Goal: Task Accomplishment & Management: Manage account settings

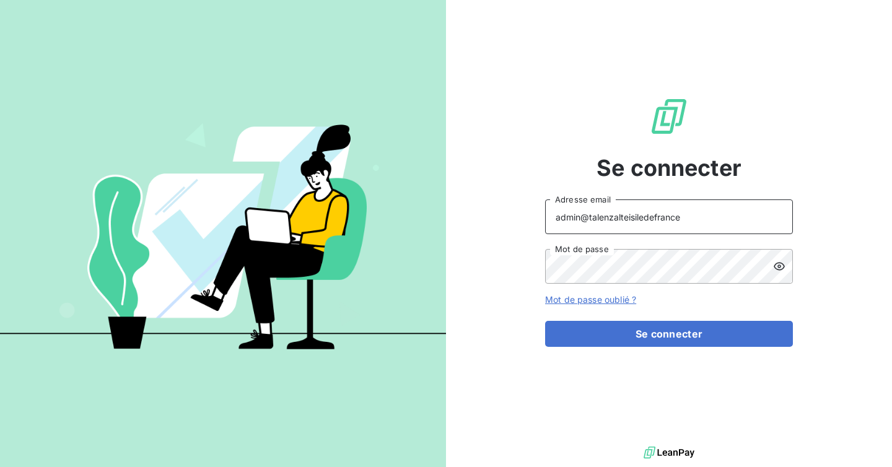
click at [701, 211] on input "admin@talenzalteisiledefrance" at bounding box center [669, 216] width 248 height 35
click at [696, 218] on input "admin@talenzalteisiledefrance" at bounding box center [669, 216] width 248 height 35
type input "admin@talenzalteisaudit"
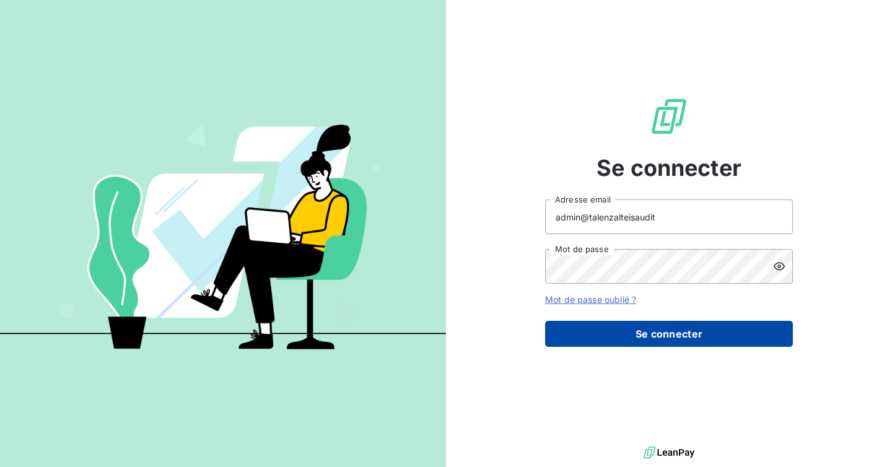
click at [659, 330] on button "Se connecter" at bounding box center [669, 334] width 248 height 26
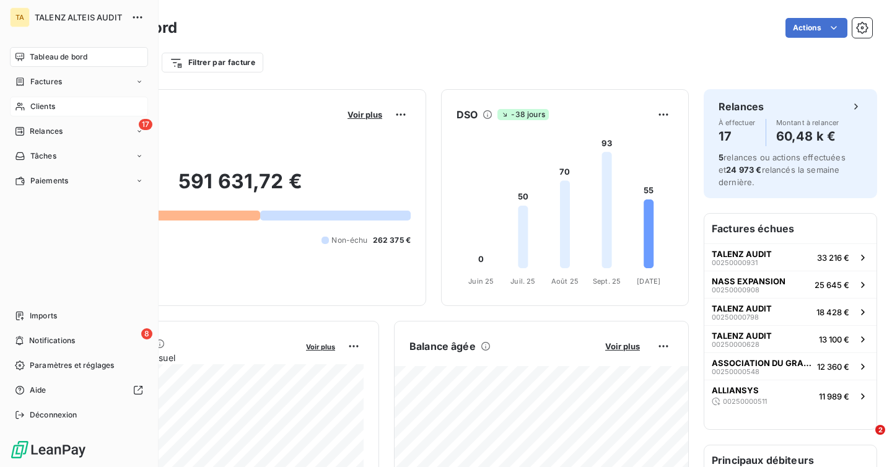
click at [48, 106] on span "Clients" at bounding box center [42, 106] width 25 height 11
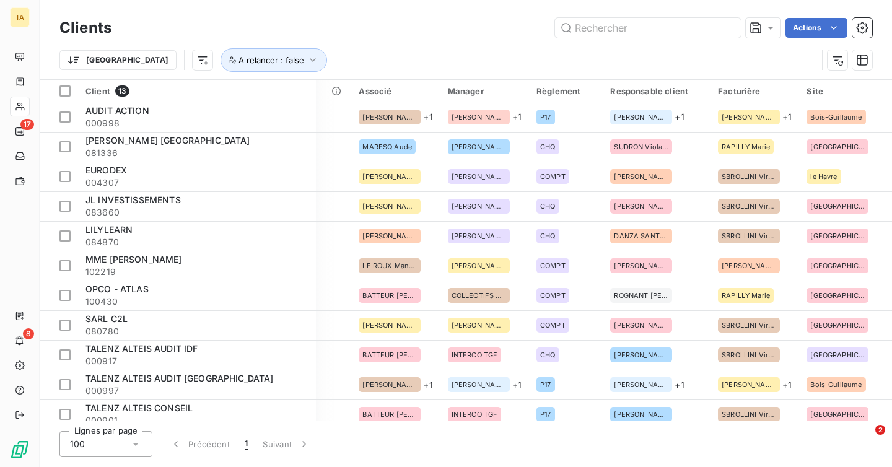
scroll to position [0, 860]
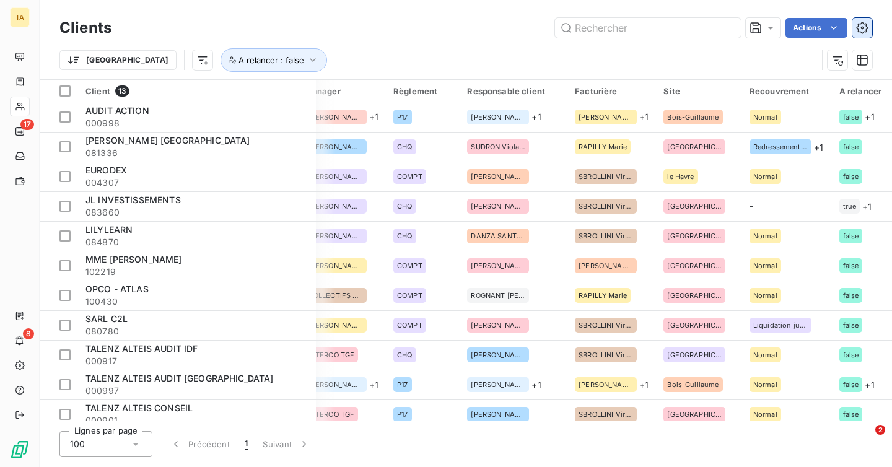
click at [871, 33] on button "button" at bounding box center [862, 28] width 20 height 20
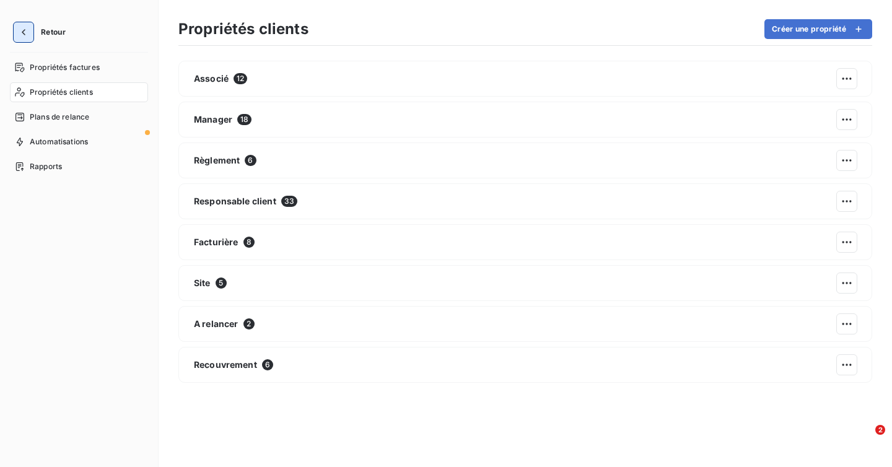
click at [32, 27] on button "button" at bounding box center [24, 32] width 20 height 20
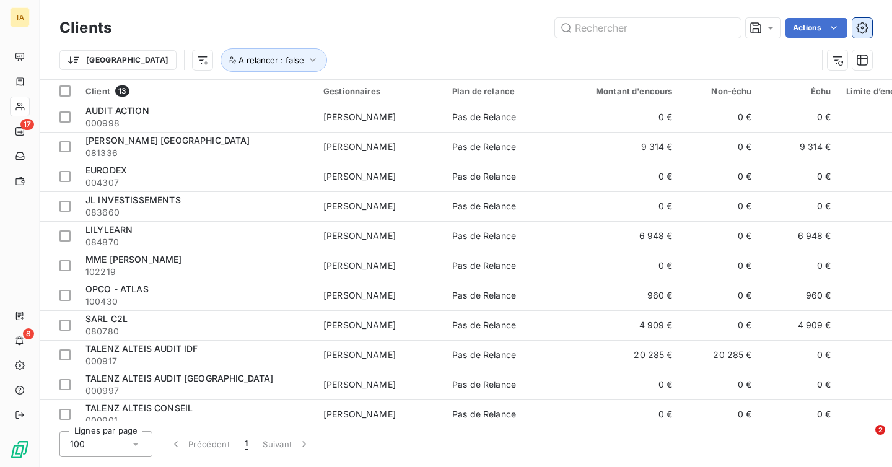
click at [861, 28] on icon "button" at bounding box center [862, 28] width 3 height 3
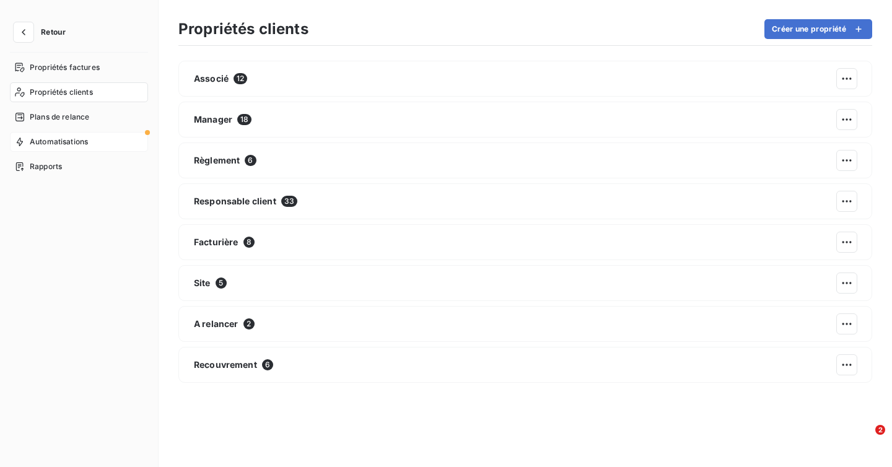
click at [49, 149] on div "Automatisations" at bounding box center [79, 142] width 138 height 20
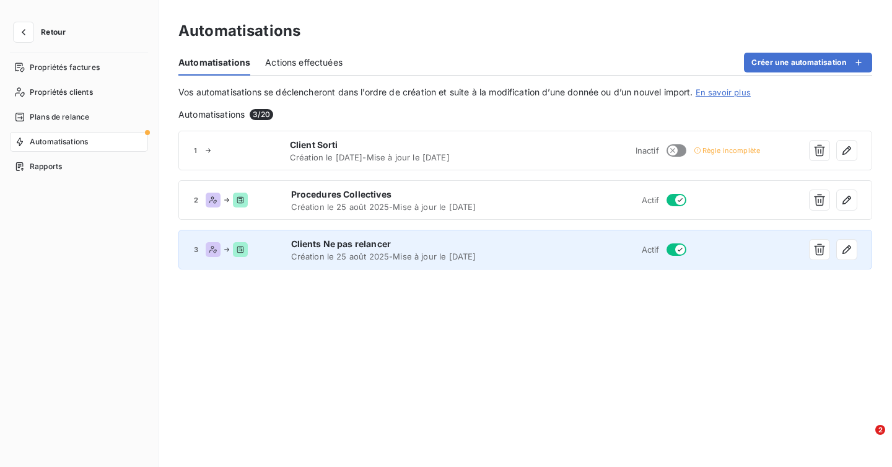
click at [512, 235] on div "3 Clients Ne pas relancer Création le 25 août 2025 - Mise à jour le [DATE] Actif" at bounding box center [525, 250] width 694 height 40
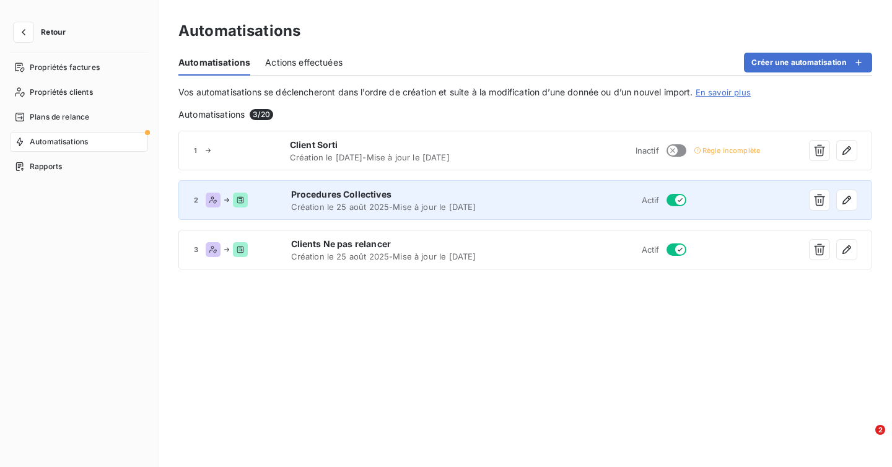
click at [539, 215] on div "2 Procedures Collectives Création le 25 août 2025 - Mise à jour le [DATE] Actif" at bounding box center [525, 200] width 694 height 40
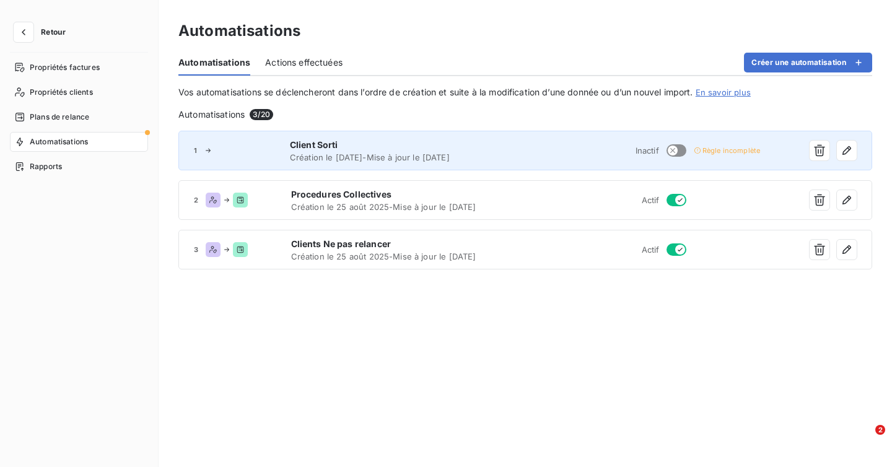
click at [487, 164] on div "1 Client Sorti Création le [DATE] - Mise à jour le [DATE] Inactif Règle incompl…" at bounding box center [525, 151] width 694 height 40
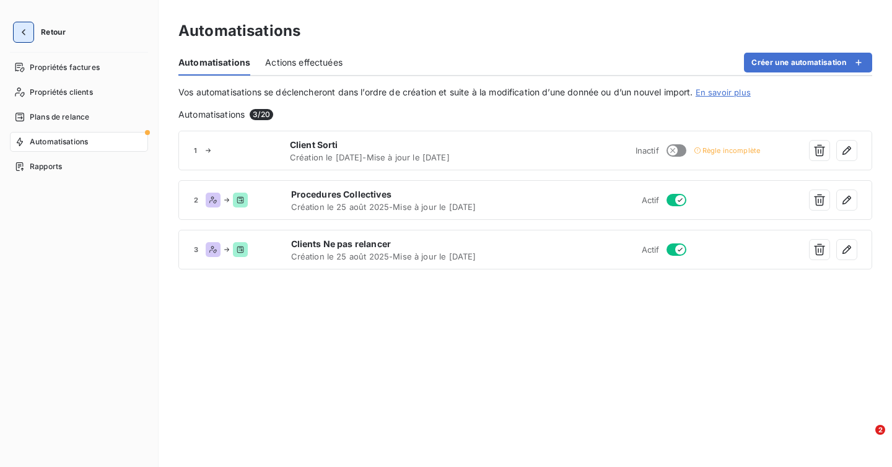
click at [21, 30] on icon "button" at bounding box center [23, 32] width 12 height 12
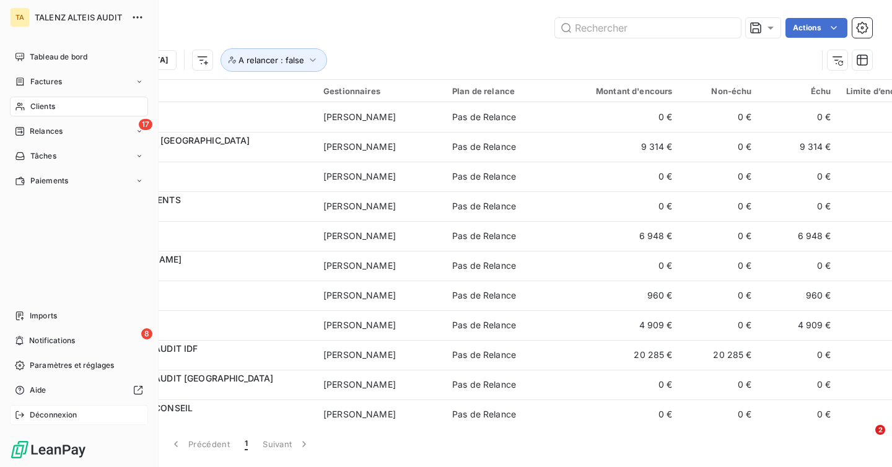
click at [58, 419] on span "Déconnexion" at bounding box center [54, 414] width 48 height 11
